Goal: Task Accomplishment & Management: Manage account settings

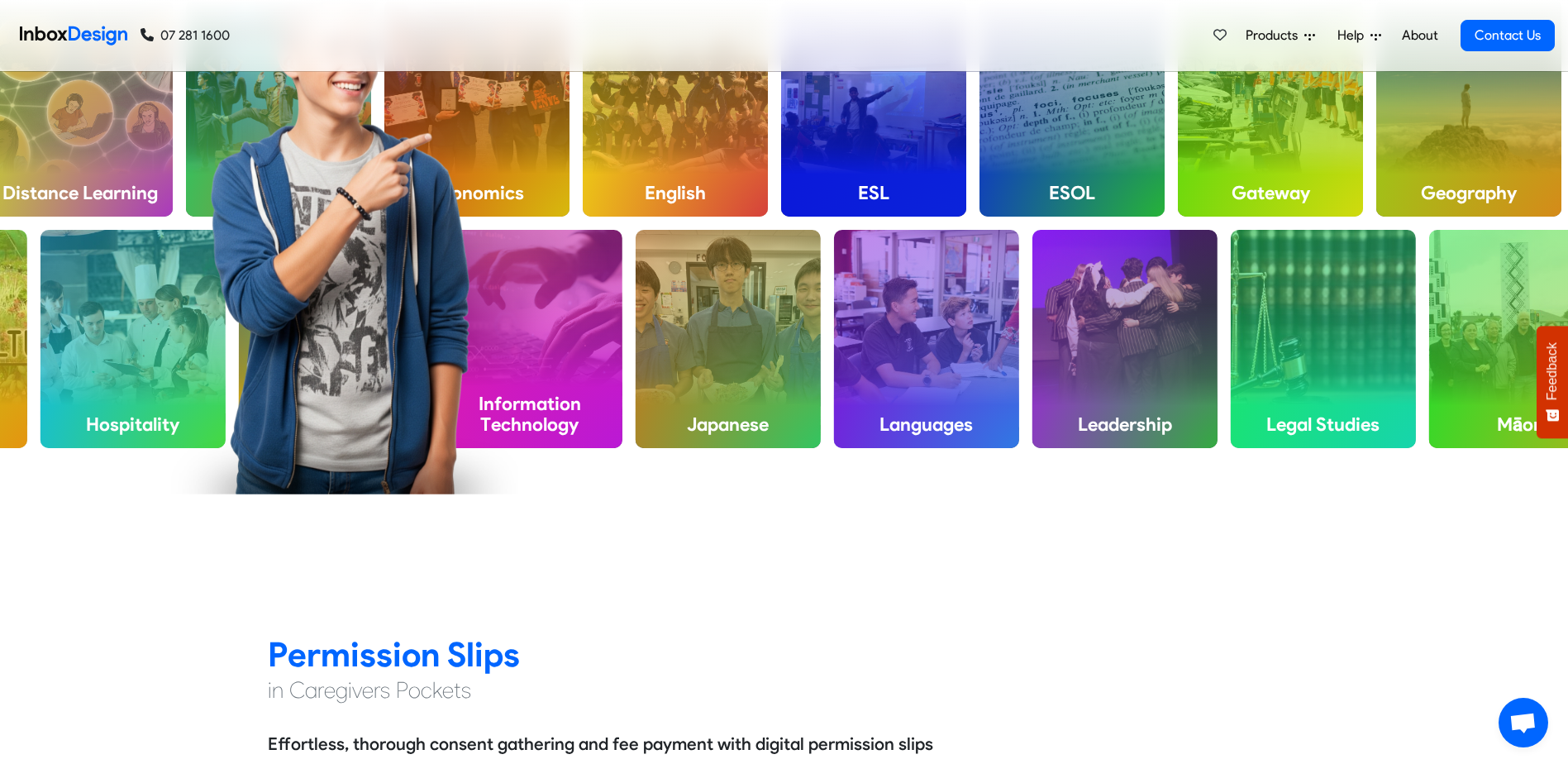
scroll to position [1489, 0]
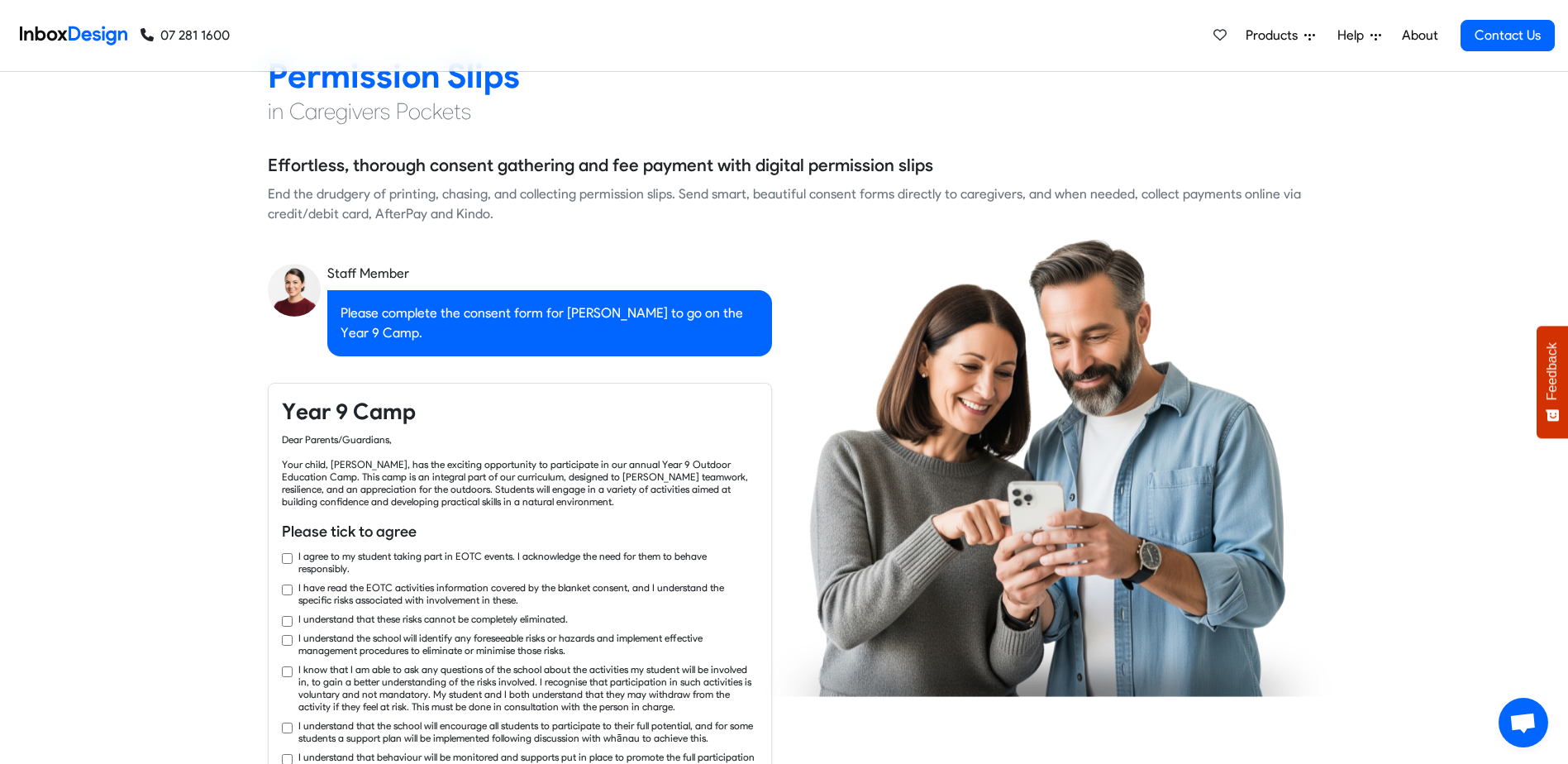
checkbox input "true"
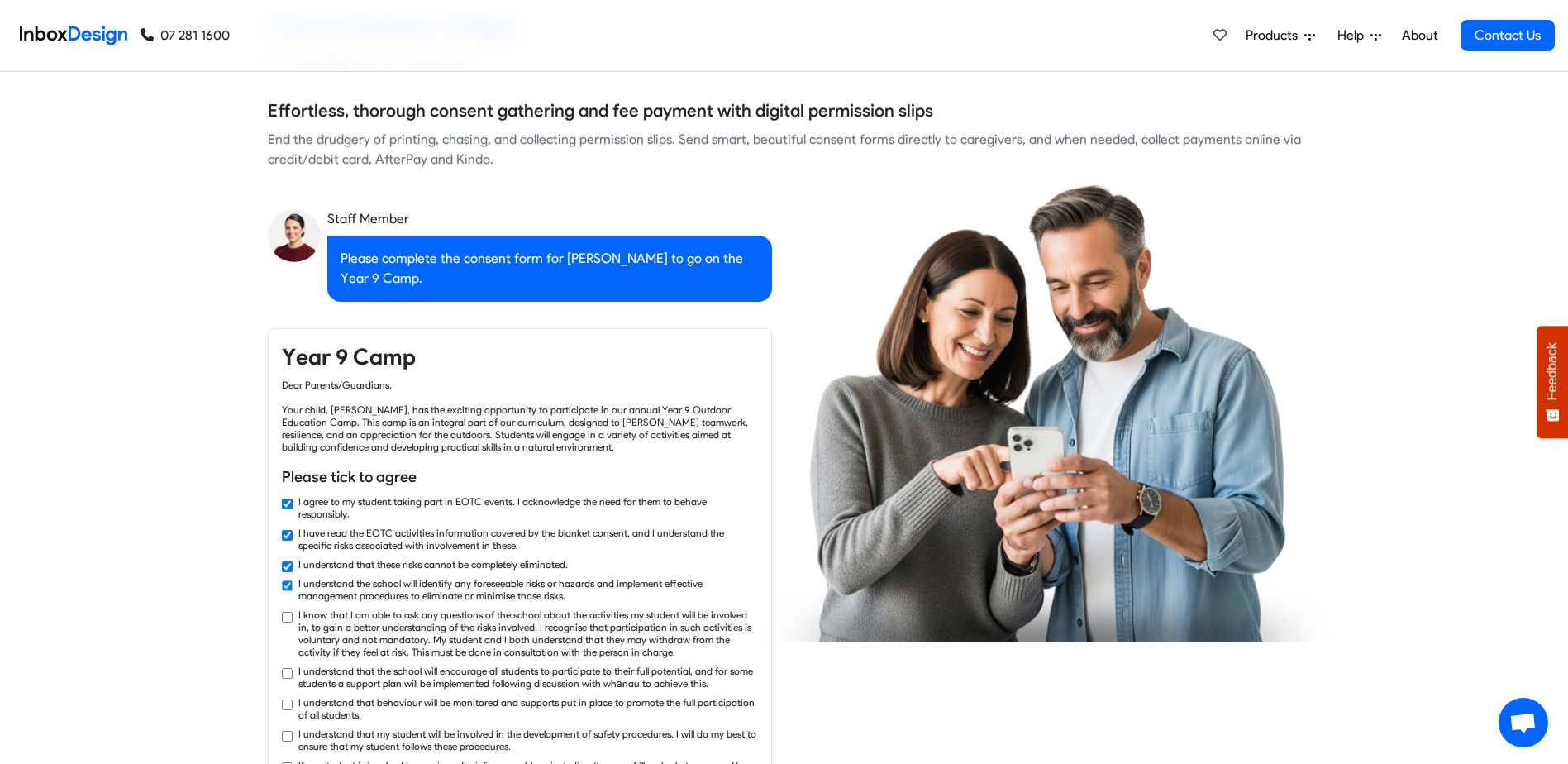
checkbox input "true"
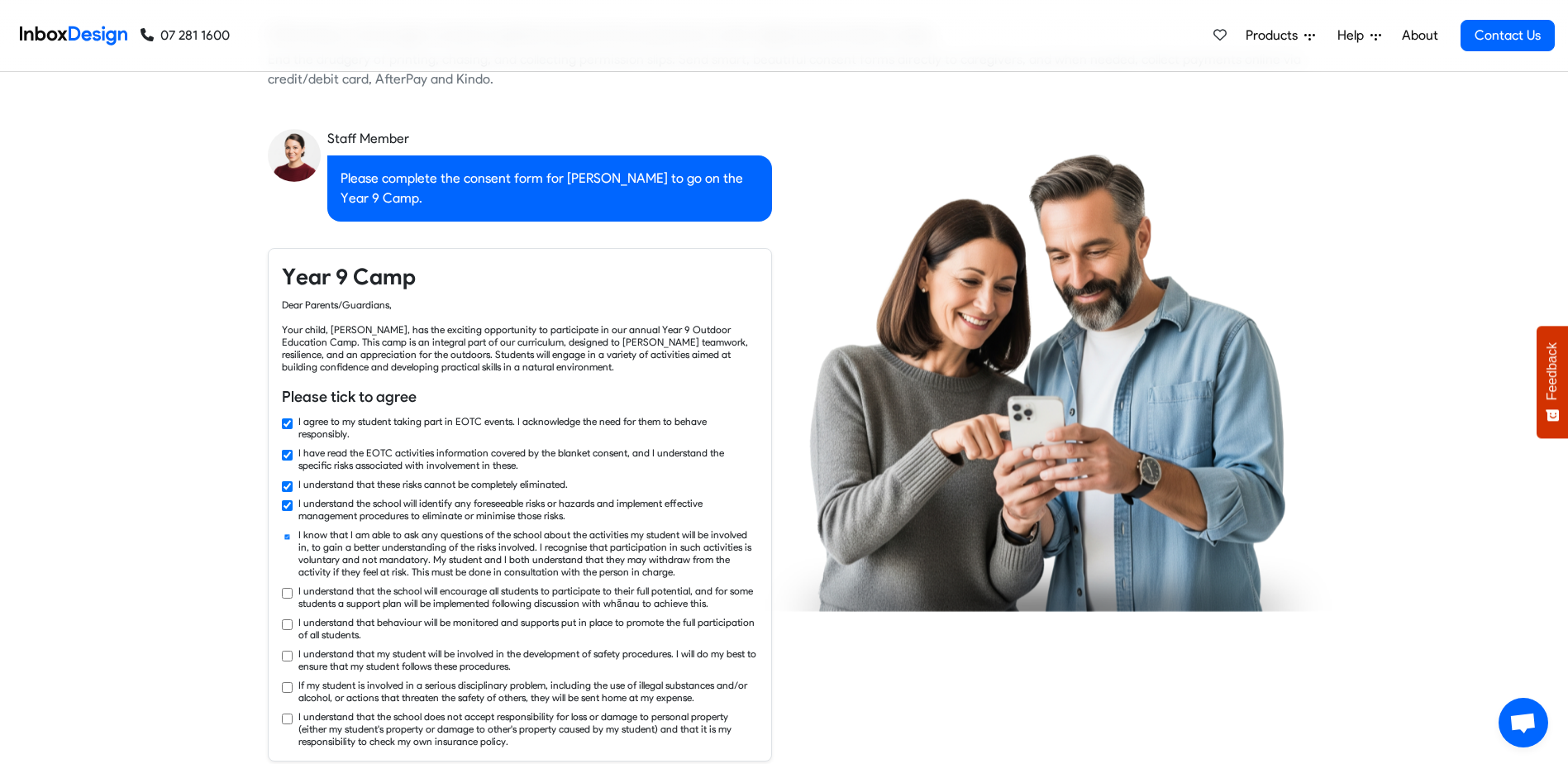
checkbox input "true"
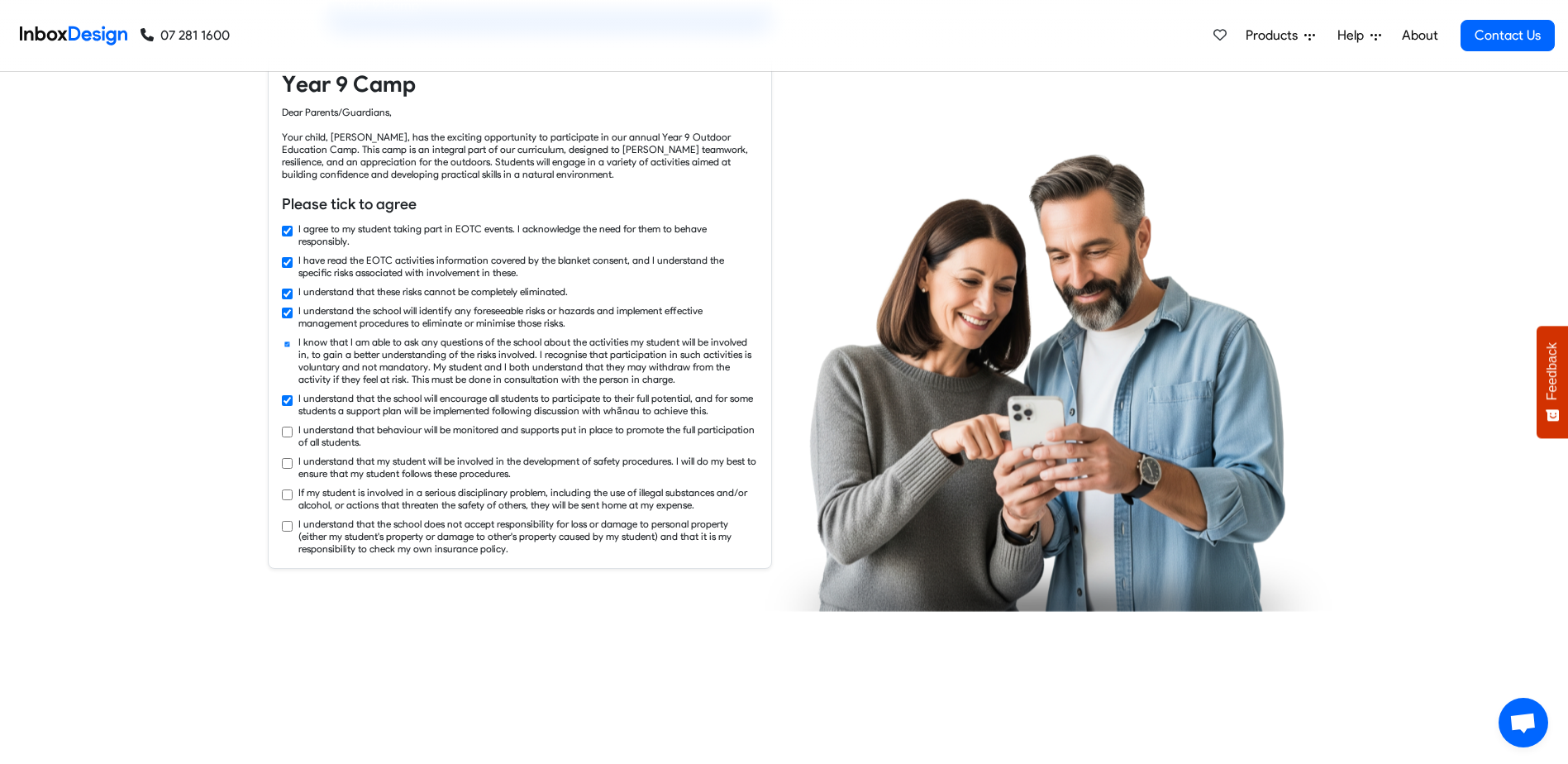
checkbox input "true"
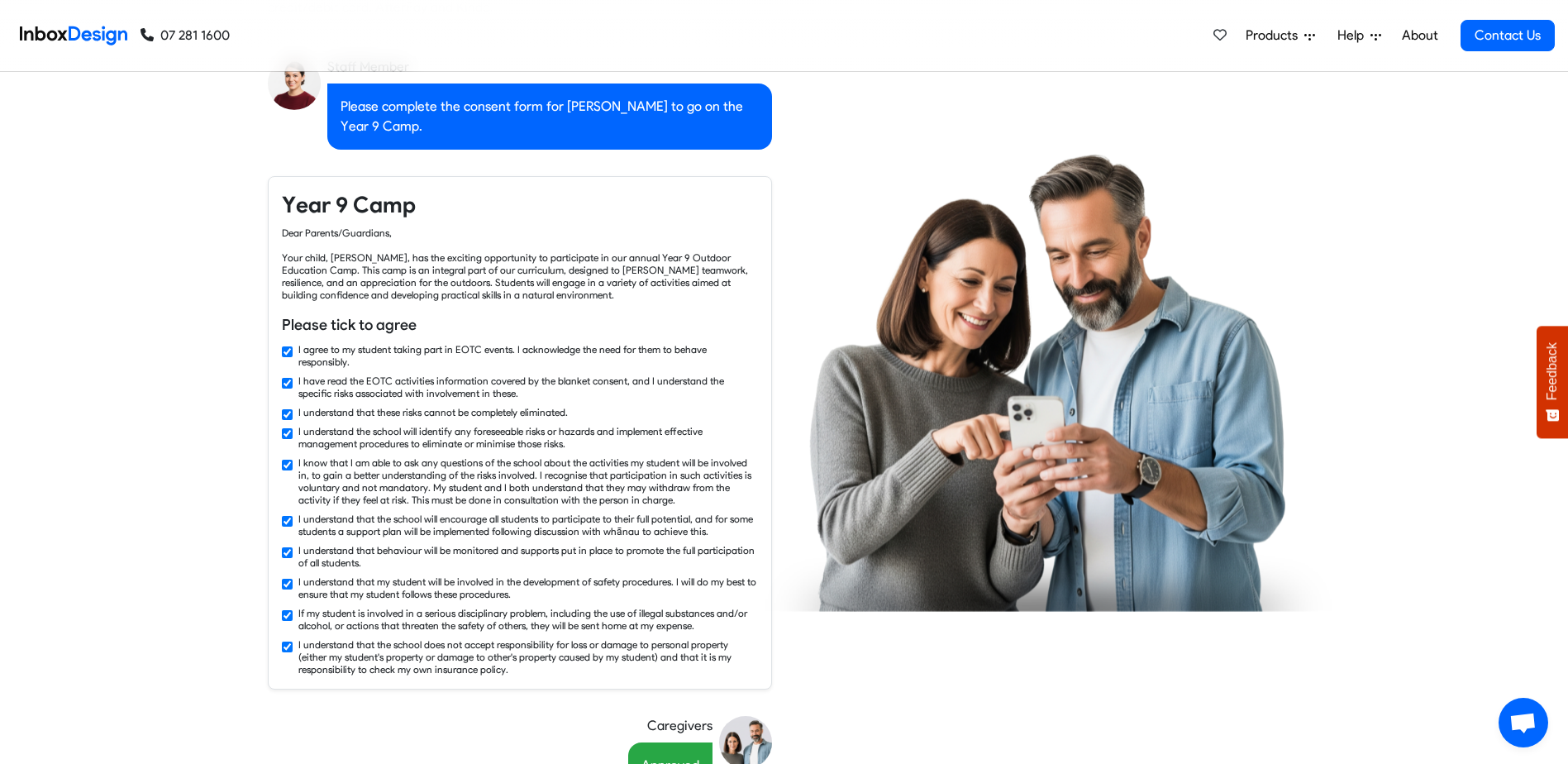
scroll to position [1654, 0]
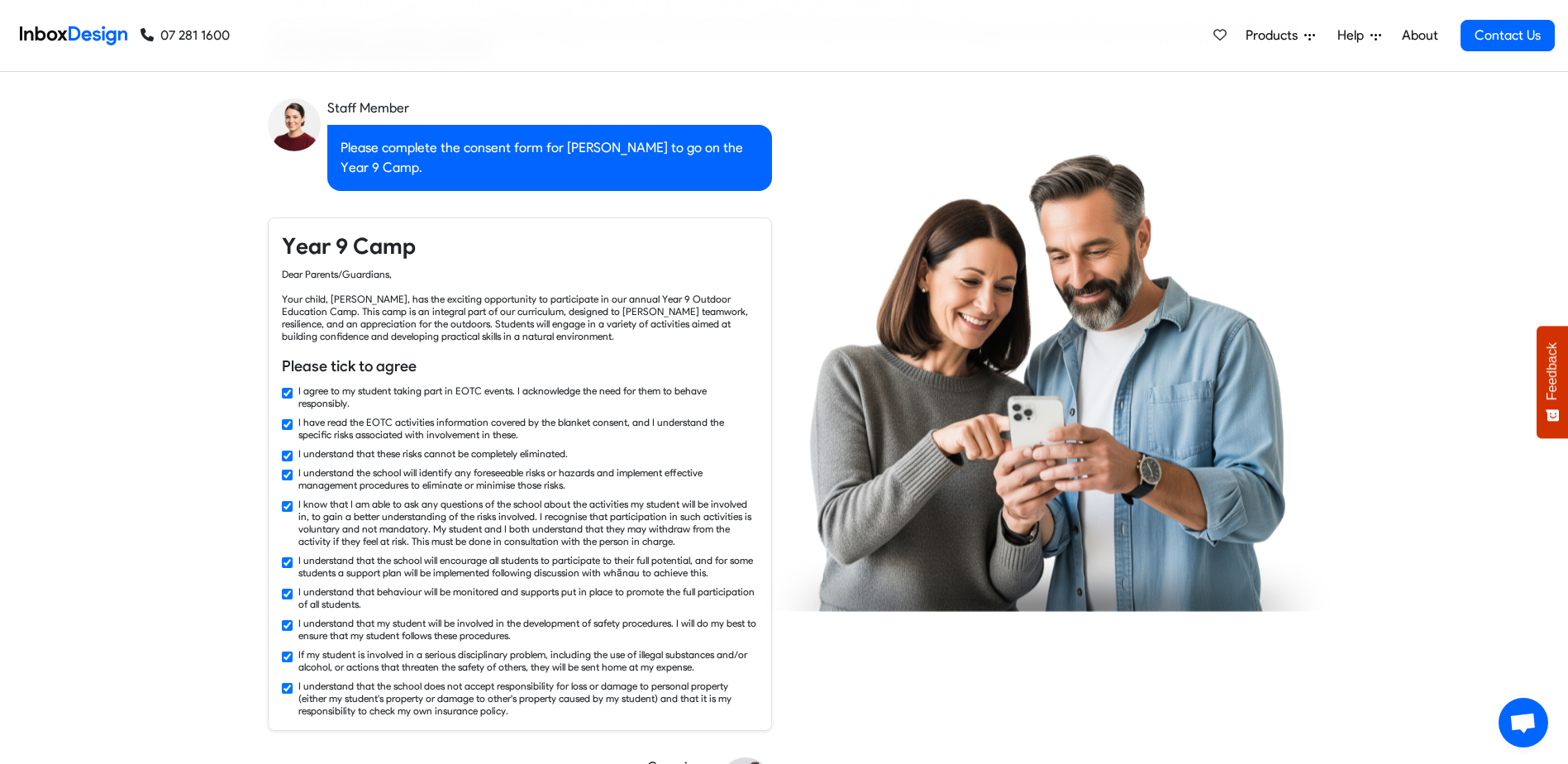
checkbox input "false"
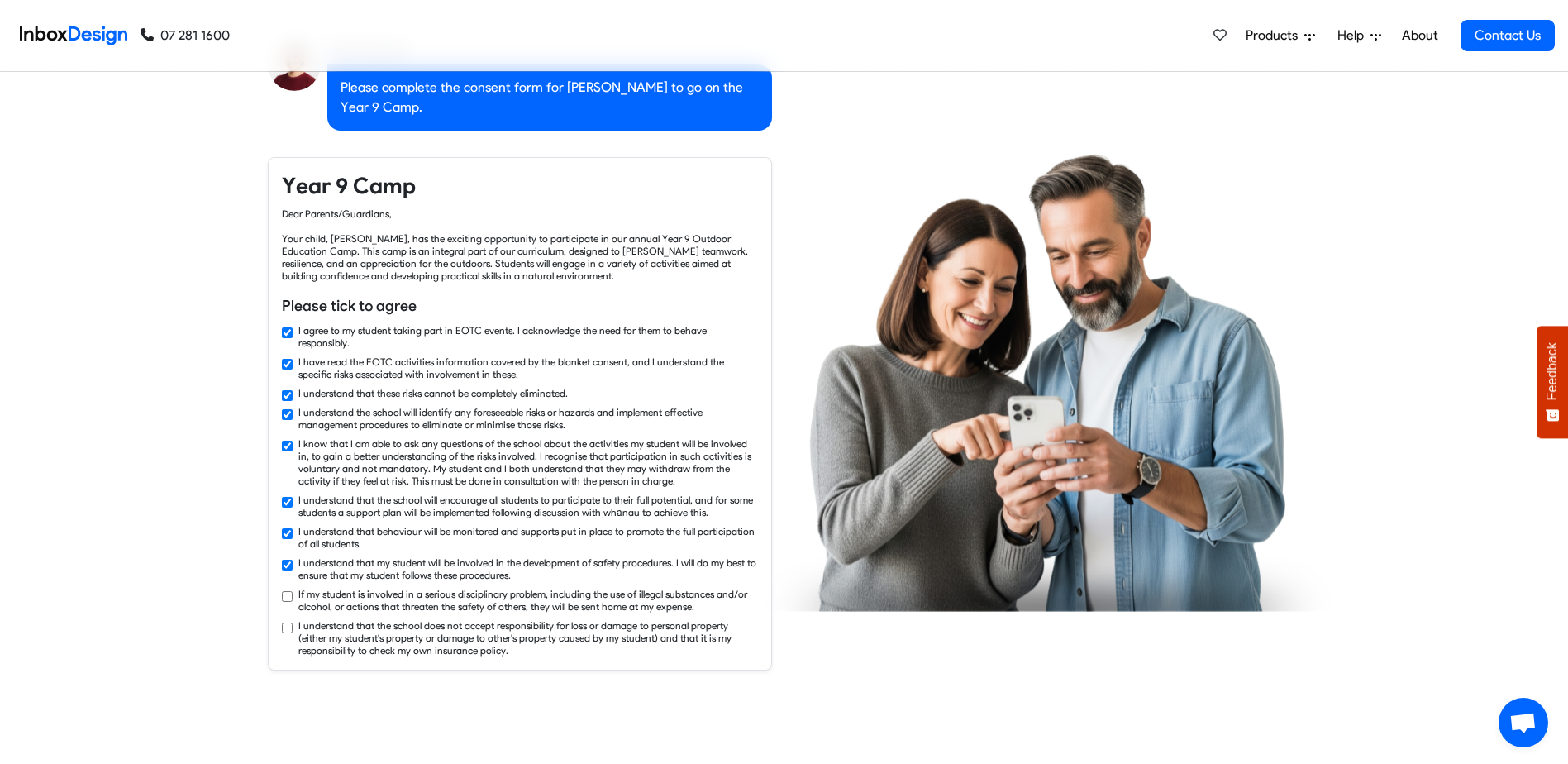
checkbox input "true"
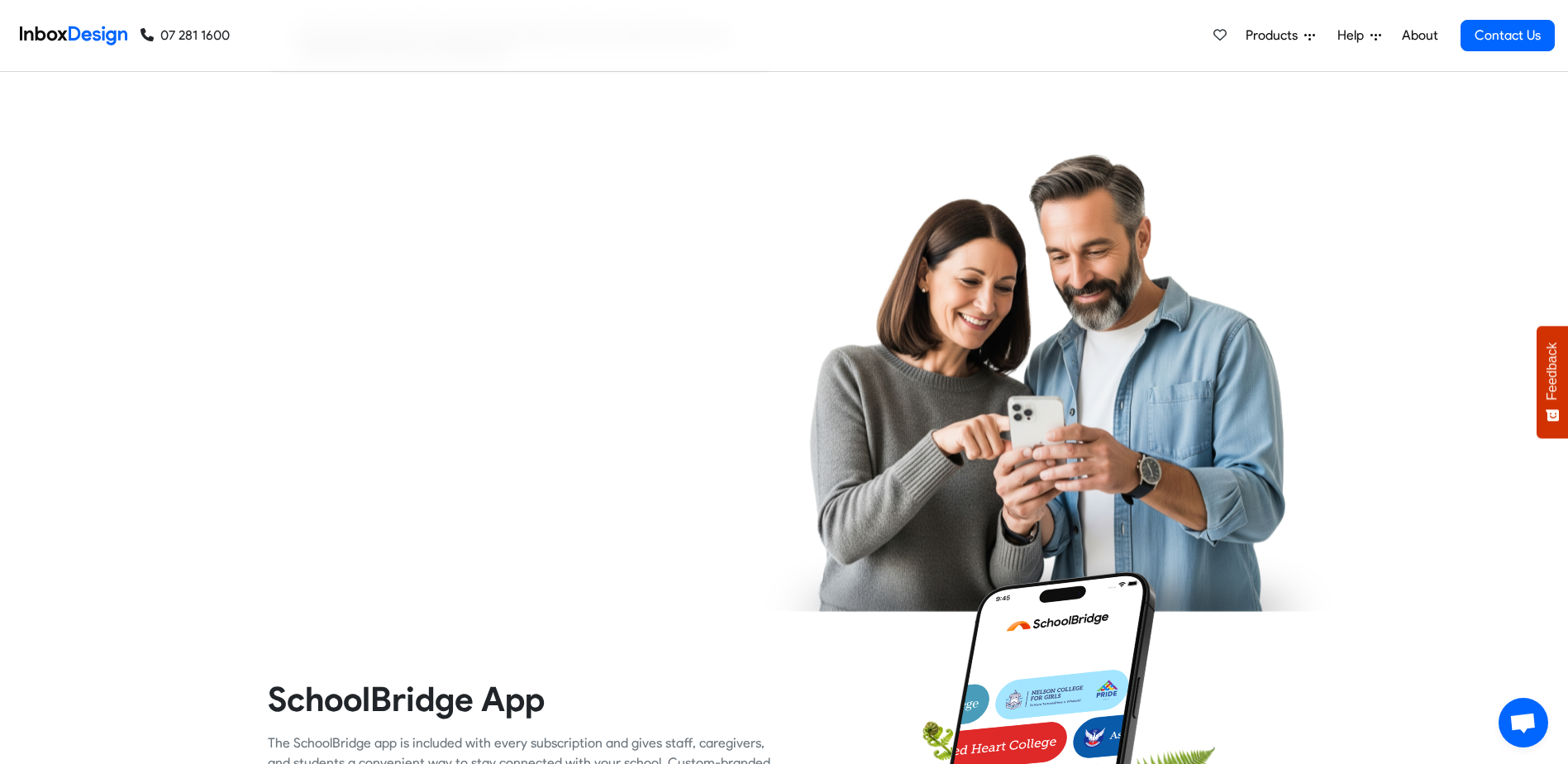
checkbox input "true"
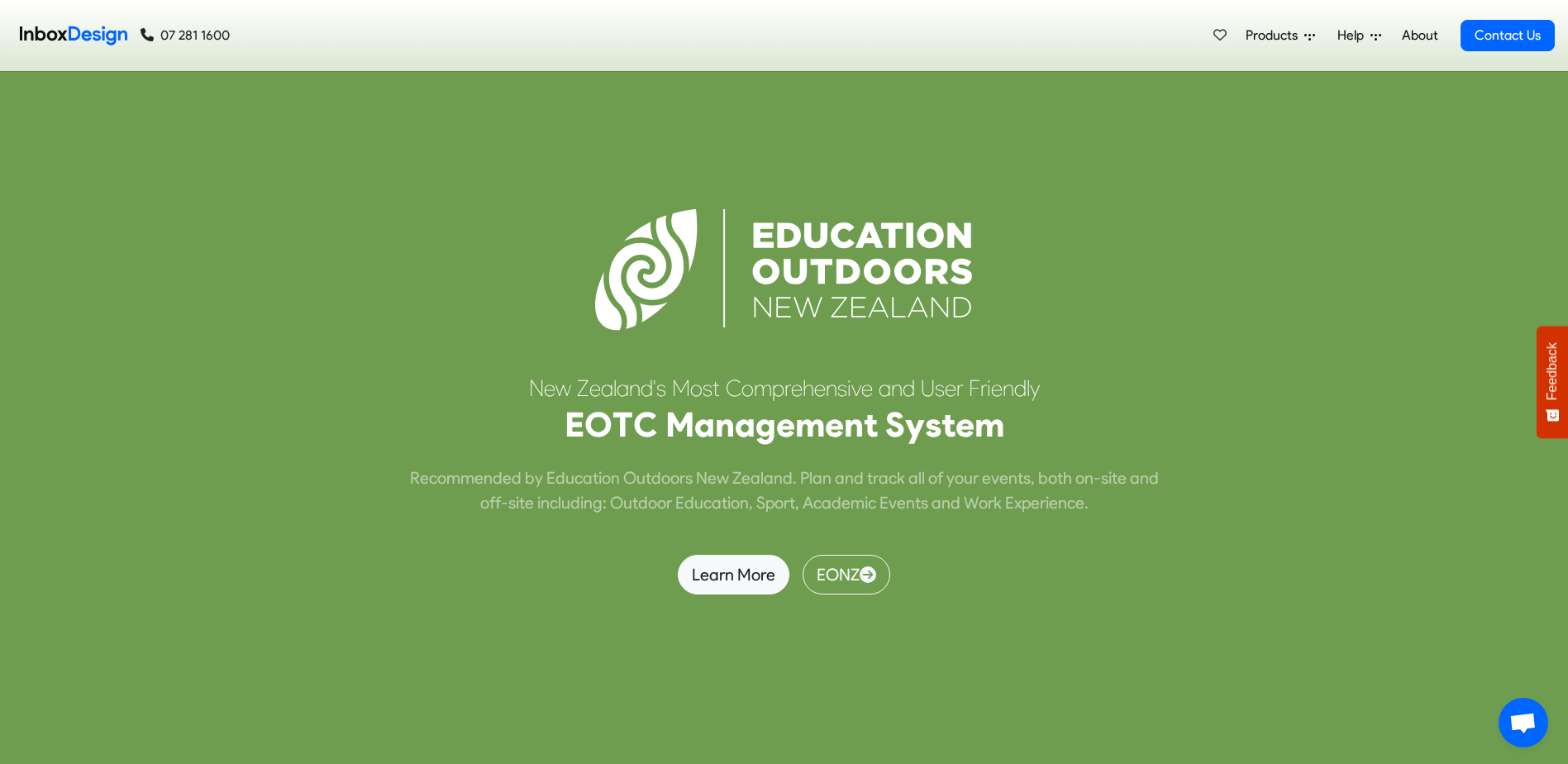
scroll to position [4878, 0]
